Goal: Check status: Check status

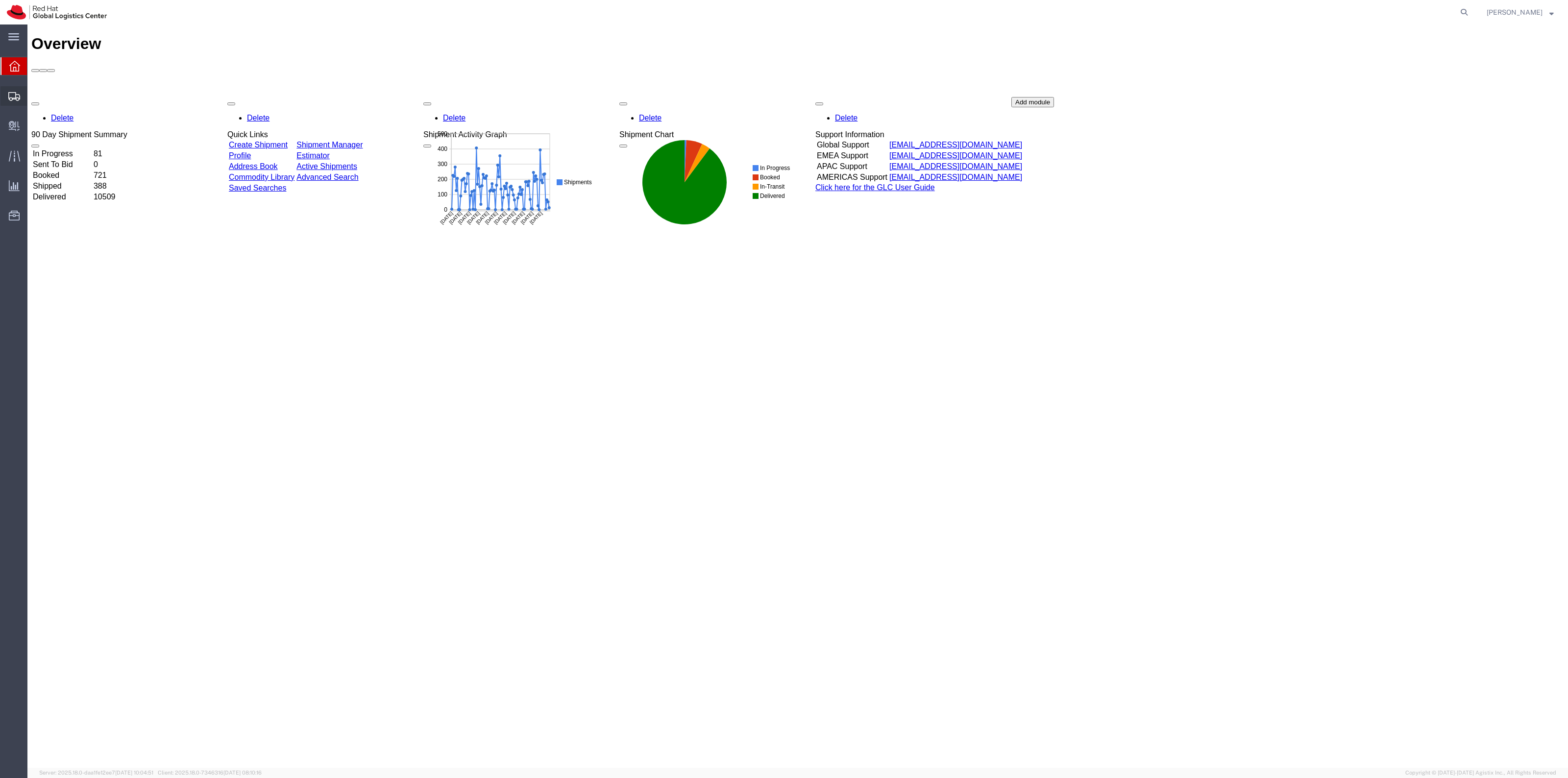
click at [0, 0] on span "Shipment Manager" at bounding box center [0, 0] width 0 height 0
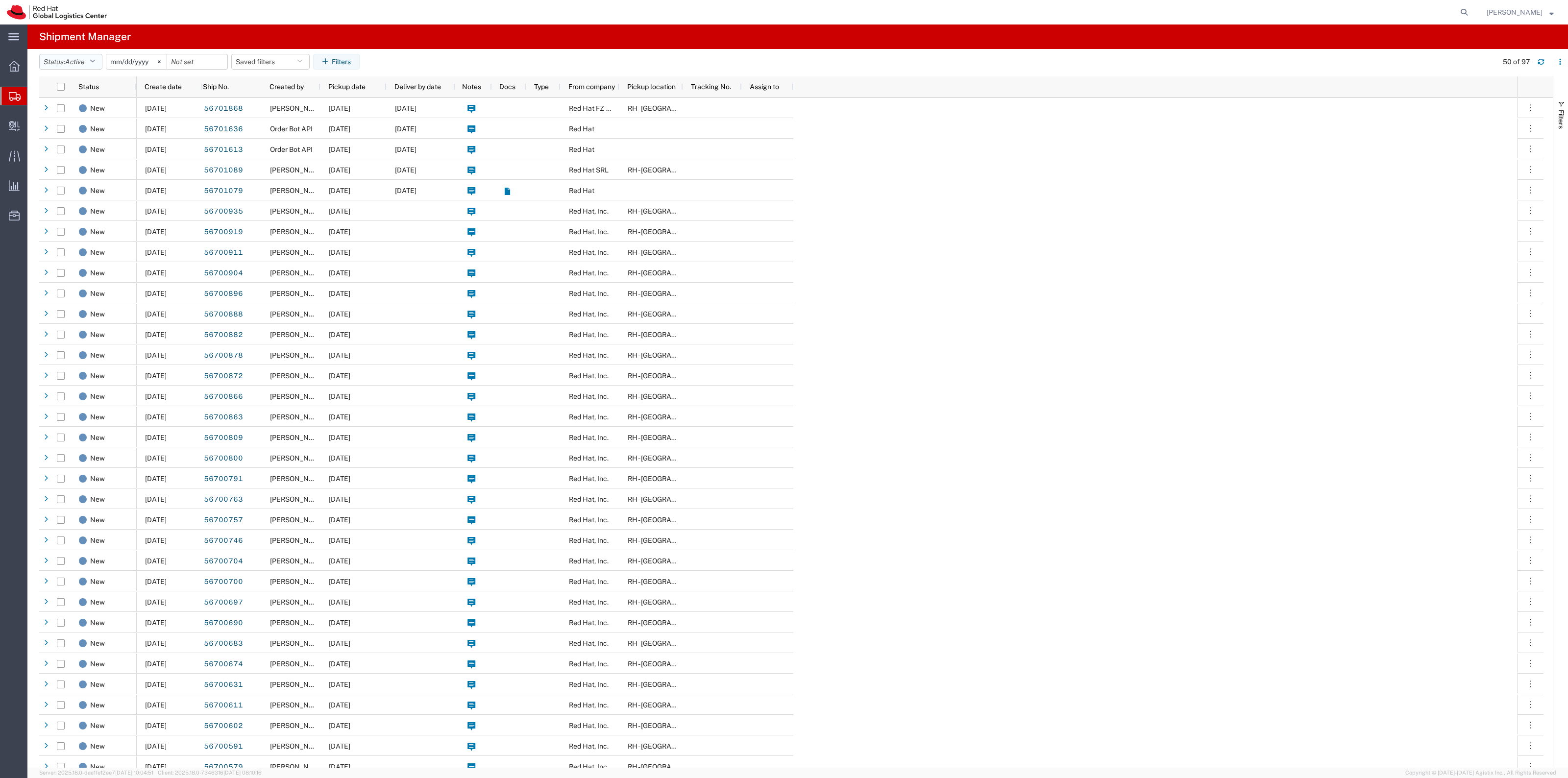
click at [82, 58] on span "Active" at bounding box center [75, 62] width 20 height 8
click at [82, 57] on button "Status: Active" at bounding box center [71, 62] width 63 height 16
drag, startPoint x: 1479, startPoint y: 19, endPoint x: 1479, endPoint y: 11, distance: 8.0
click at [1472, 18] on form at bounding box center [1464, 12] width 16 height 24
click at [1471, 11] on icon at bounding box center [1464, 12] width 14 height 14
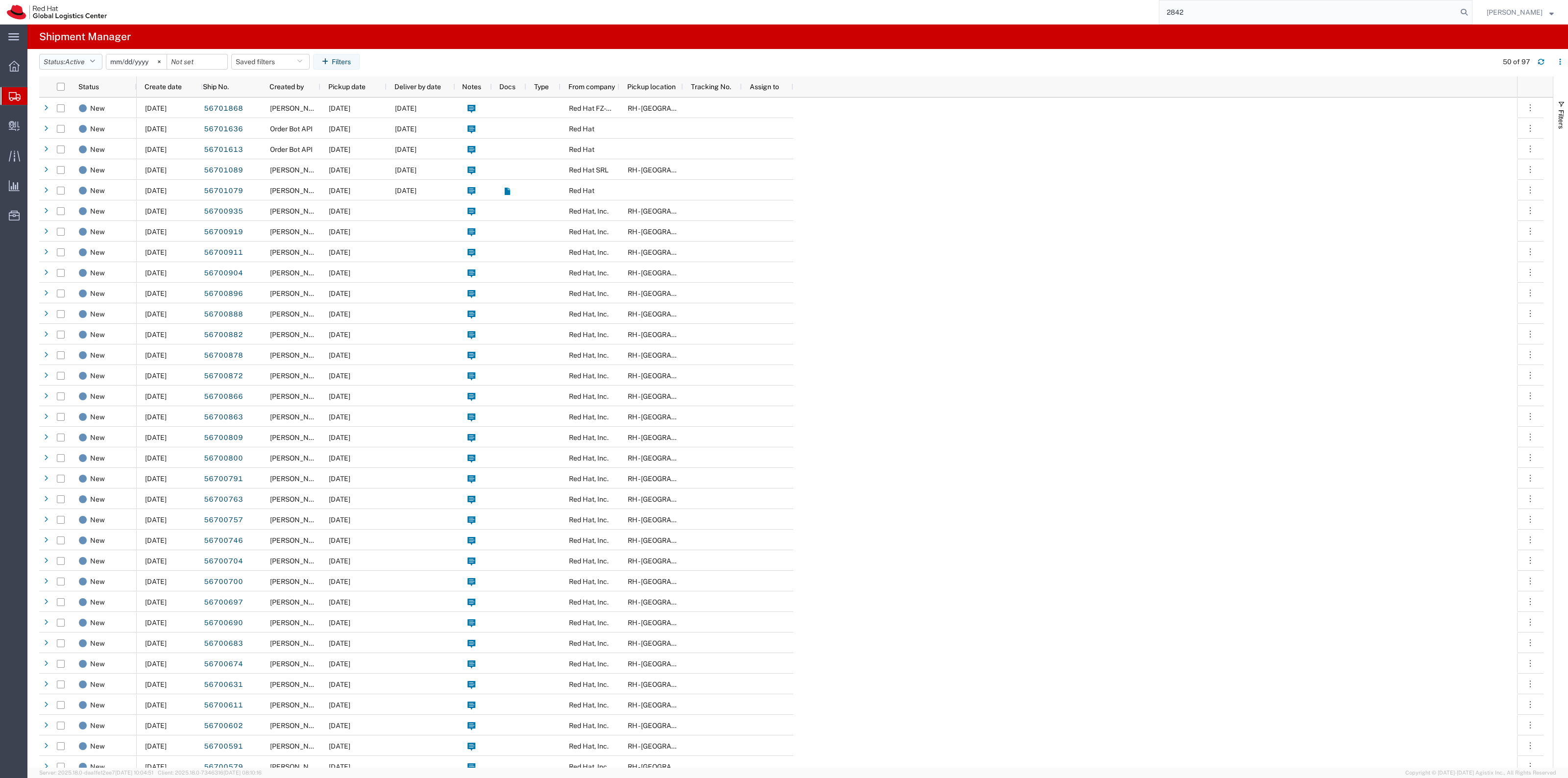
type input "2842"
click at [85, 58] on span "Active" at bounding box center [75, 62] width 20 height 8
click at [86, 142] on span "Booked" at bounding box center [97, 143] width 114 height 15
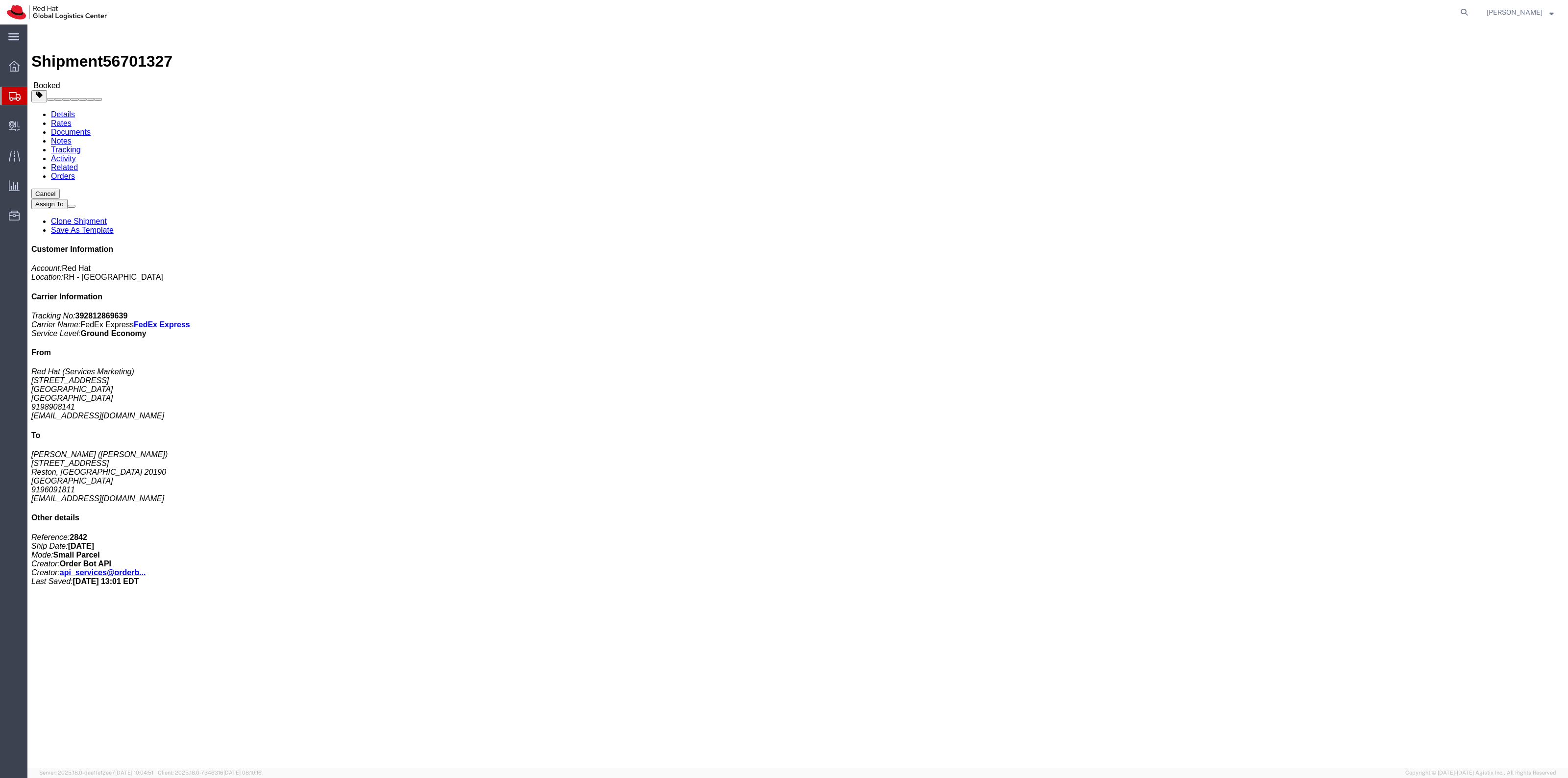
click link "Documents"
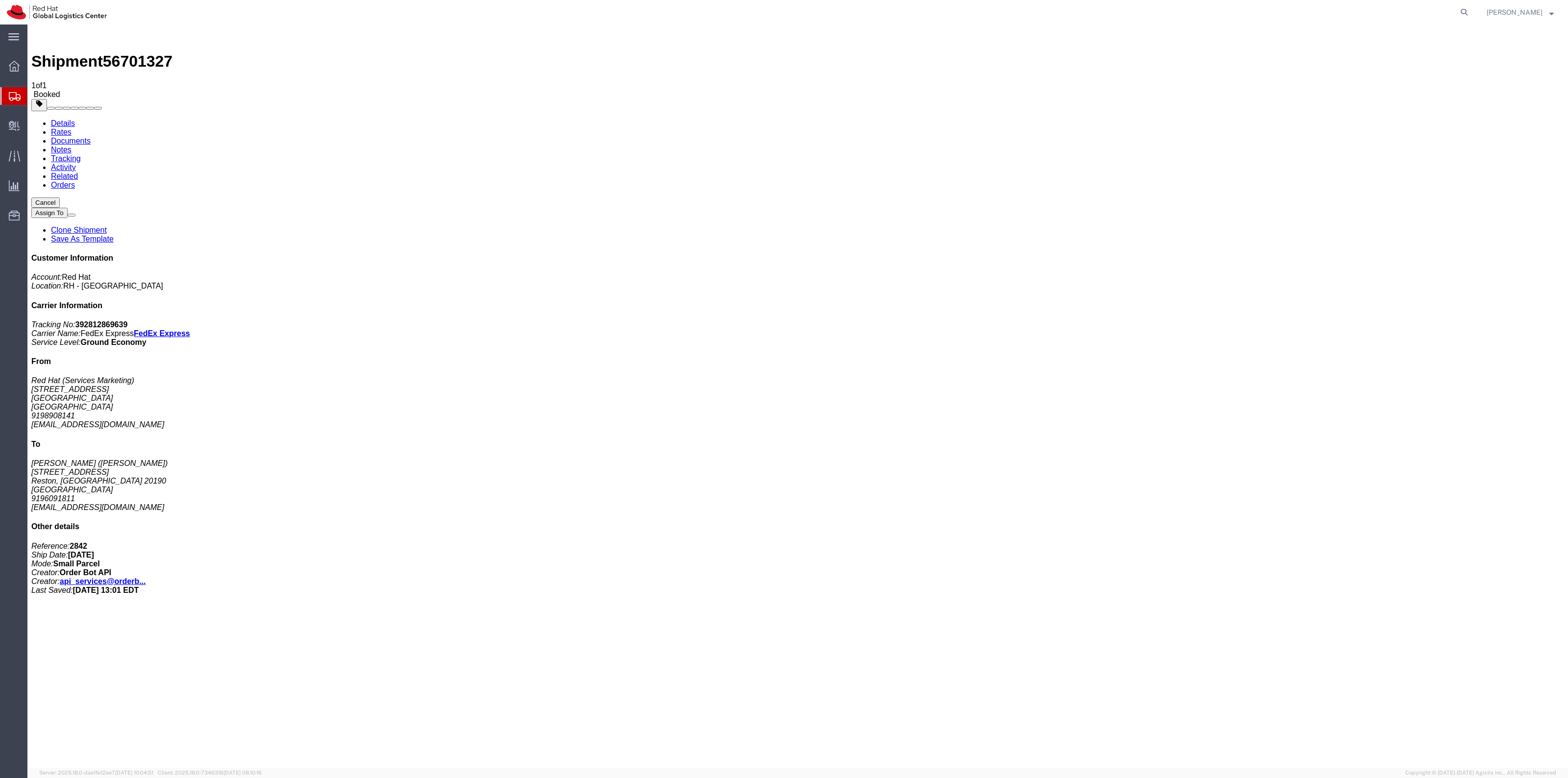
click at [1513, 7] on span "[PERSON_NAME]" at bounding box center [1515, 12] width 56 height 11
click at [1524, 36] on link "Profile" at bounding box center [1520, 36] width 82 height 17
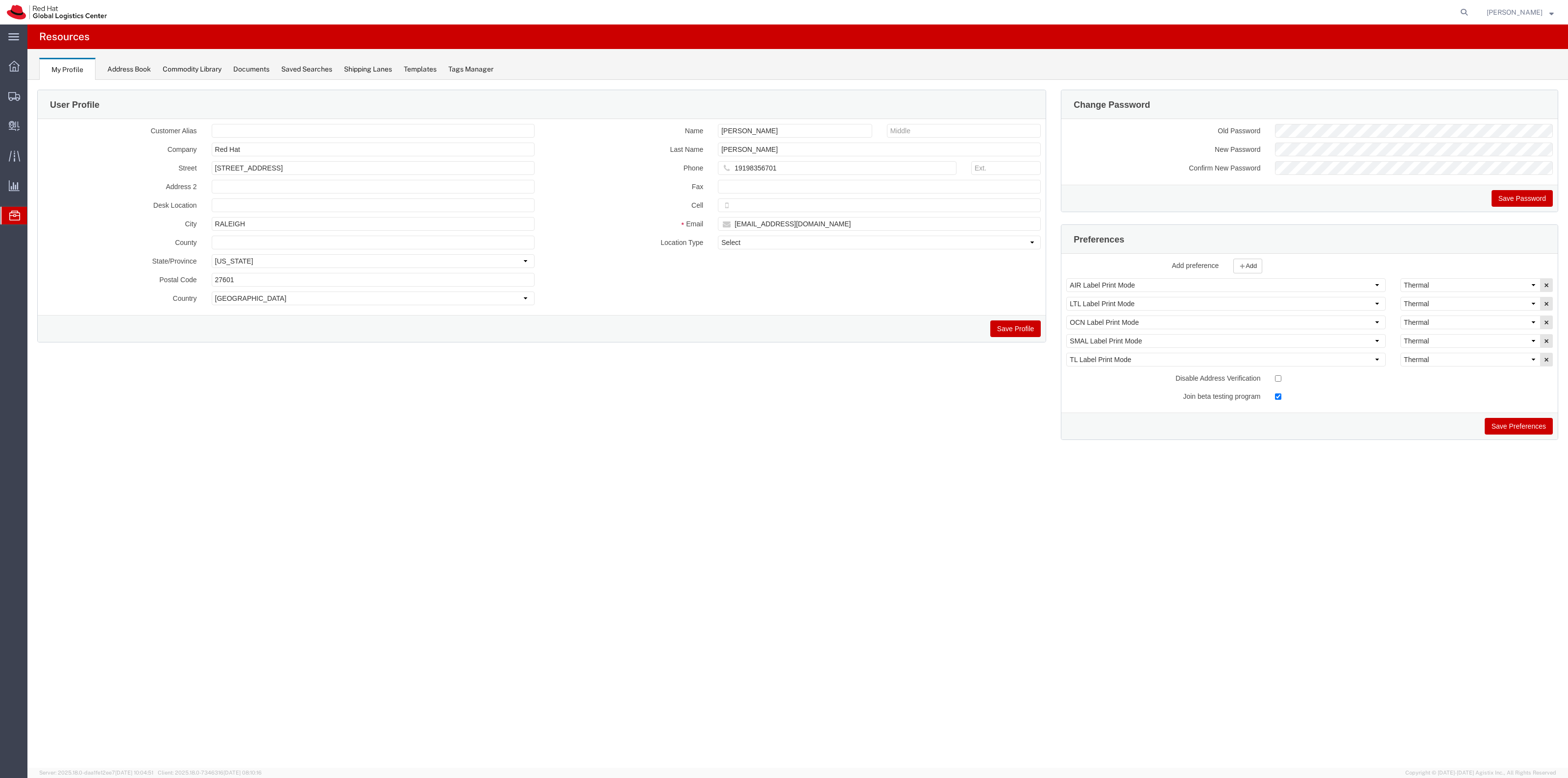
click at [265, 70] on div "Documents" at bounding box center [251, 69] width 36 height 11
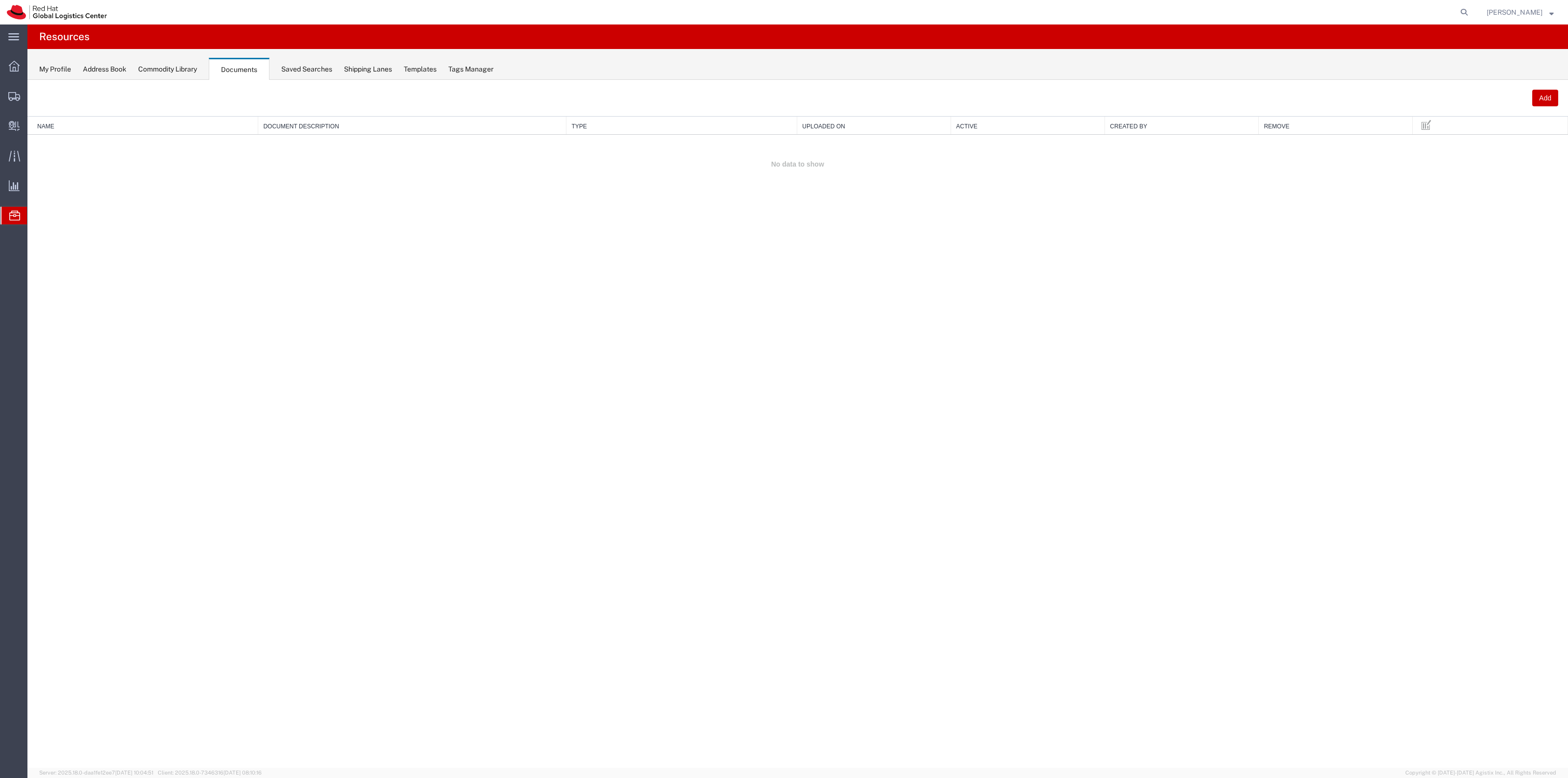
click at [425, 78] on div "My Profile Address Book Commodity Library Documents Saved Searches Shipping Lan…" at bounding box center [797, 65] width 1541 height 31
click at [421, 68] on div "Templates" at bounding box center [420, 69] width 33 height 11
click at [336, 67] on div "Shipping Lanes" at bounding box center [343, 69] width 48 height 11
click at [59, 68] on div "My Profile" at bounding box center [55, 69] width 32 height 11
drag, startPoint x: 372, startPoint y: 159, endPoint x: 400, endPoint y: 242, distance: 87.6
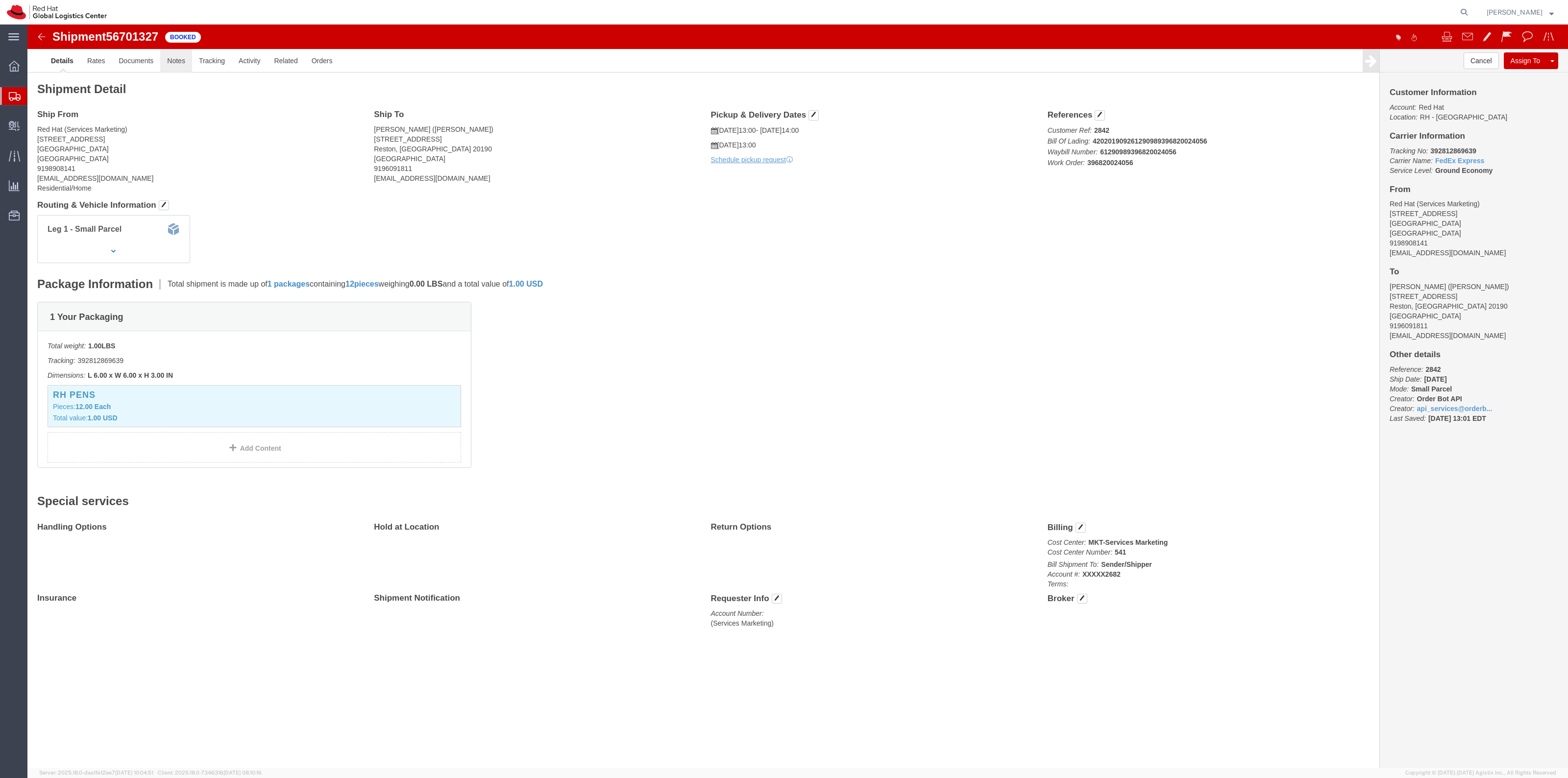
click link "Notes"
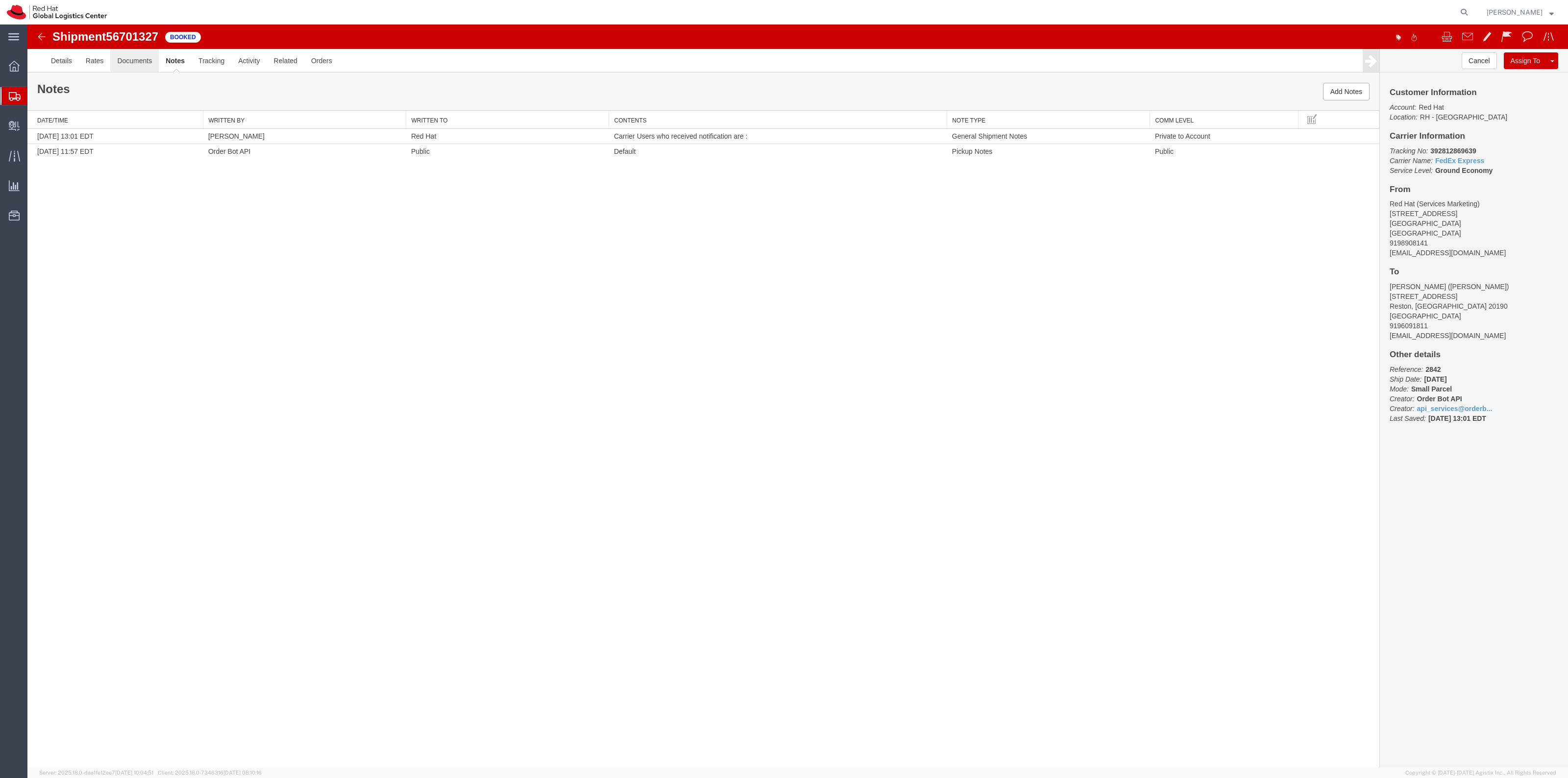
click at [129, 63] on link "Documents" at bounding box center [134, 61] width 48 height 24
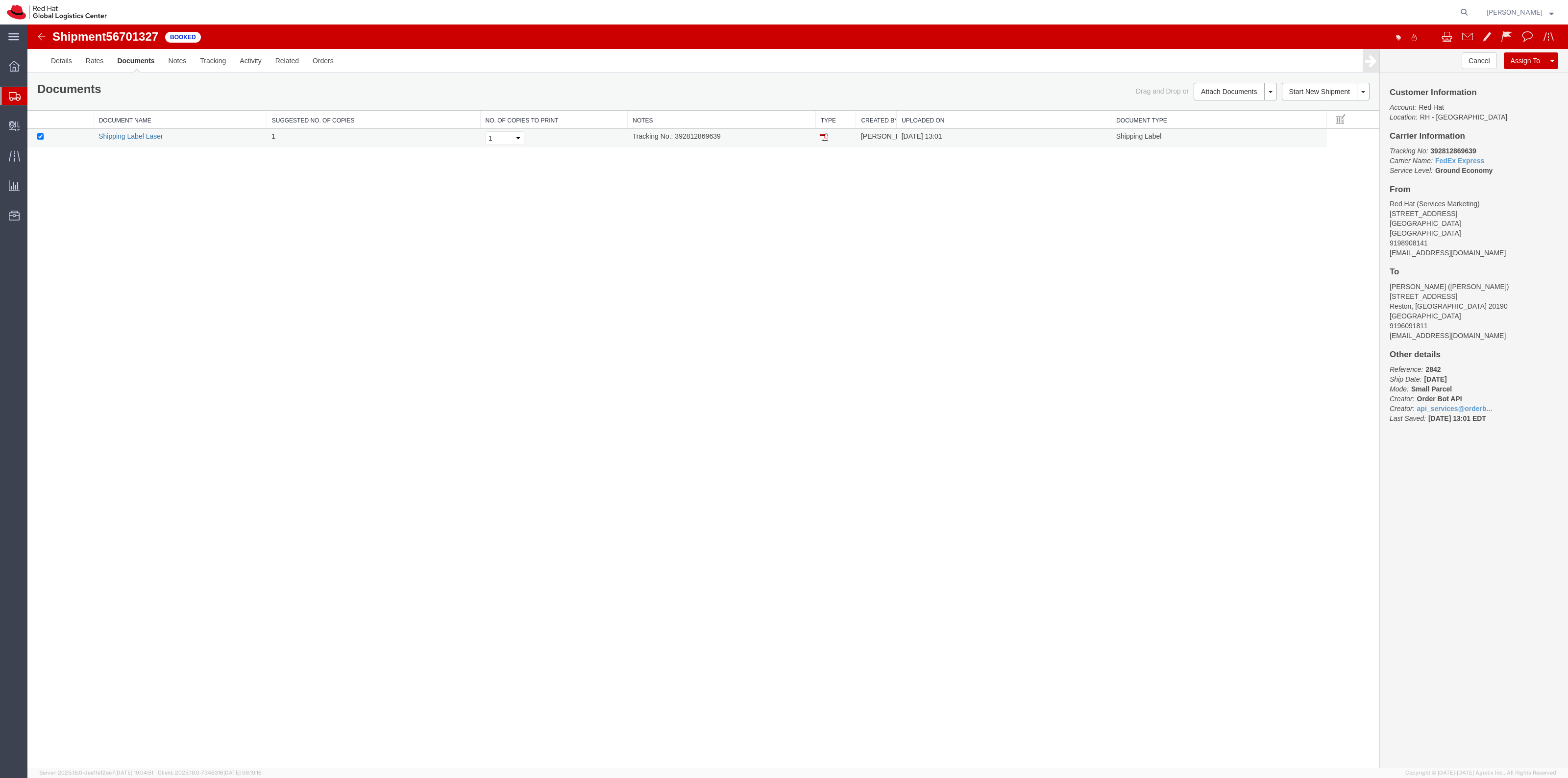
click at [147, 138] on link "Shipping Label Laser" at bounding box center [131, 136] width 65 height 8
click at [824, 137] on img at bounding box center [824, 137] width 8 height 8
click at [24, 36] on div "main_menu Created with Sketch." at bounding box center [14, 36] width 27 height 24
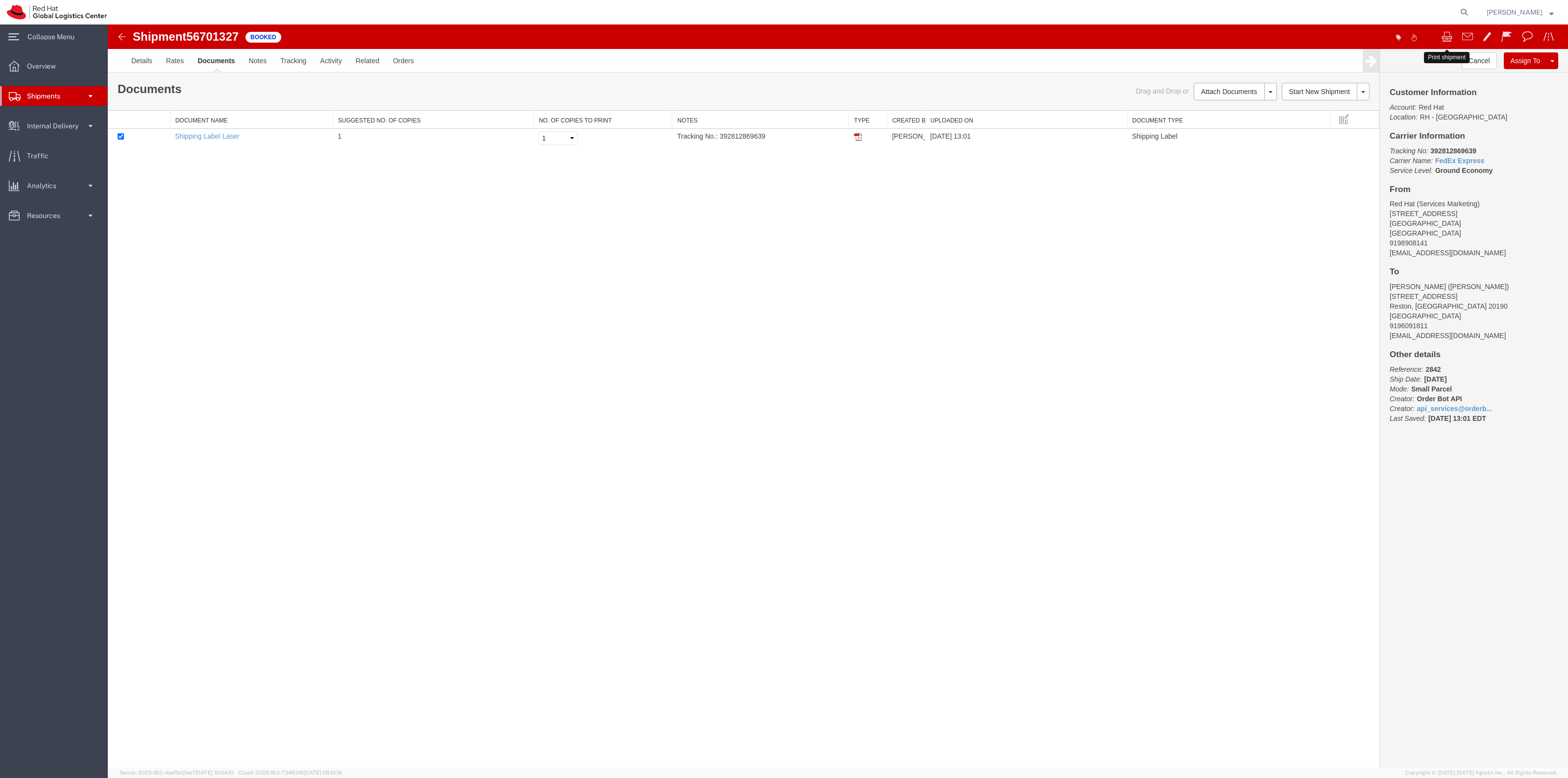
click at [1446, 32] on span at bounding box center [1446, 36] width 11 height 12
click at [853, 143] on td at bounding box center [868, 138] width 38 height 19
drag, startPoint x: 856, startPoint y: 136, endPoint x: 897, endPoint y: 177, distance: 58.0
click at [856, 136] on img at bounding box center [858, 137] width 8 height 8
click at [60, 45] on span "Collapse Menu" at bounding box center [54, 37] width 54 height 20
